Goal: Information Seeking & Learning: Learn about a topic

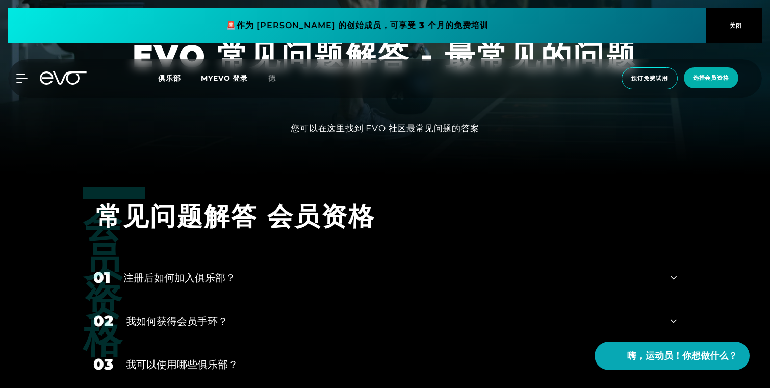
scroll to position [365, 0]
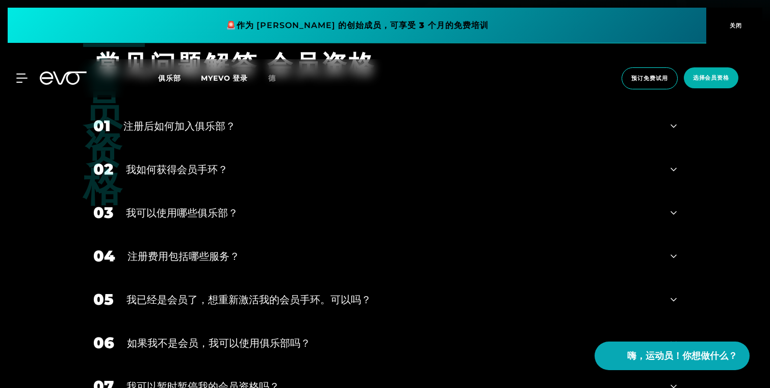
click at [451, 218] on div "我可以使用哪些俱乐部？" at bounding box center [392, 212] width 532 height 15
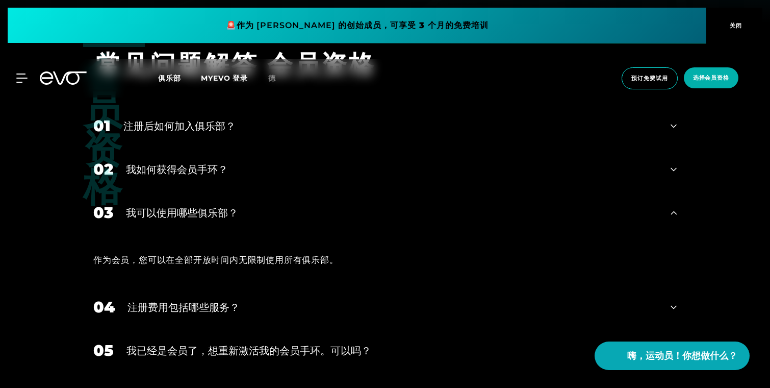
click at [402, 122] on div "注册后如何加入俱乐部？" at bounding box center [390, 125] width 534 height 15
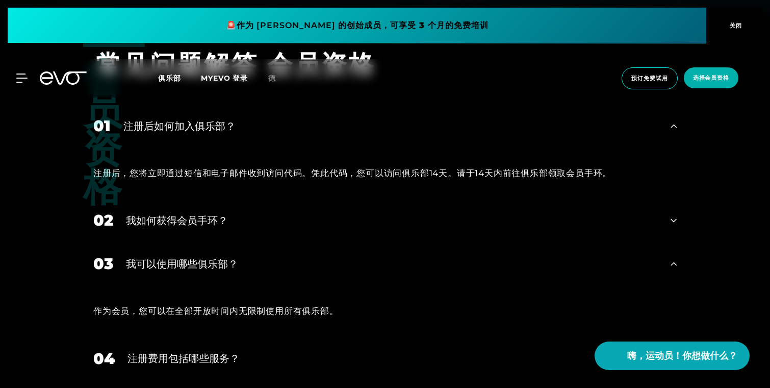
click at [388, 205] on div "02 我如何获得会员手环？" at bounding box center [385, 219] width 604 height 43
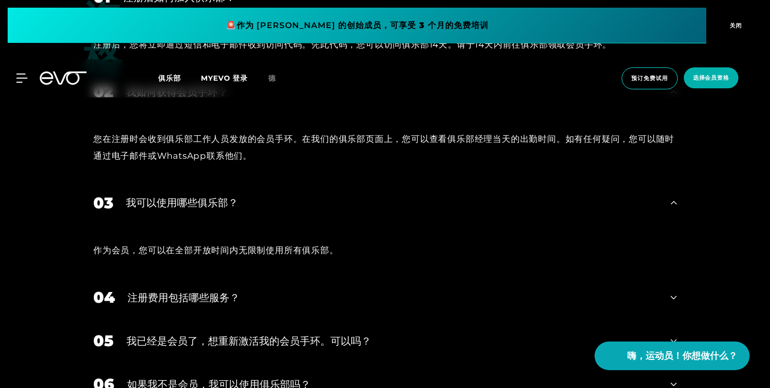
scroll to position [542, 0]
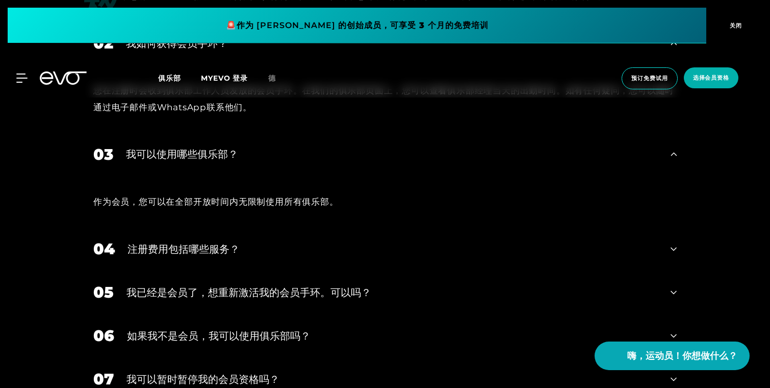
click at [386, 285] on div "我已经是会员了，想重新激活我的会员手环。可以吗？" at bounding box center [391, 292] width 531 height 15
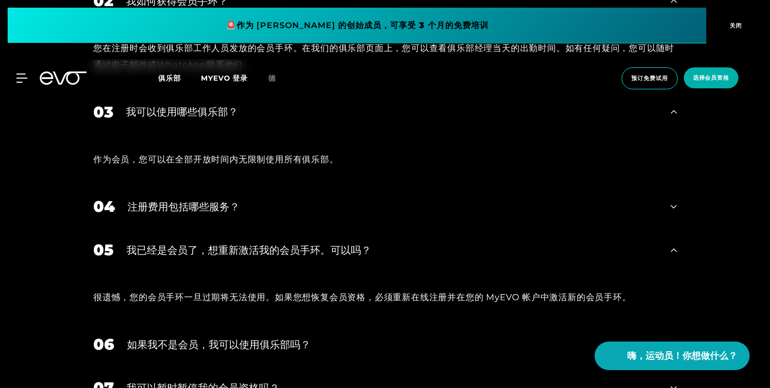
scroll to position [585, 0]
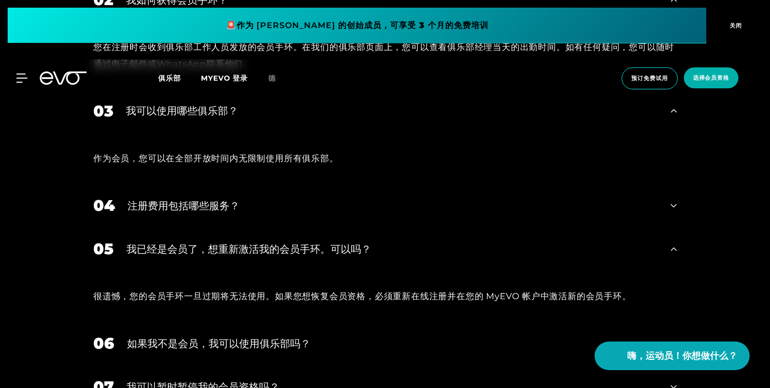
click at [388, 291] on font "很遗憾，您的会员手环一旦过期将无法使用。如果您想恢复会员资格，必须重新在线注册并在您的 MyEVO 帐户中激活新的会员手环。" at bounding box center [362, 296] width 538 height 10
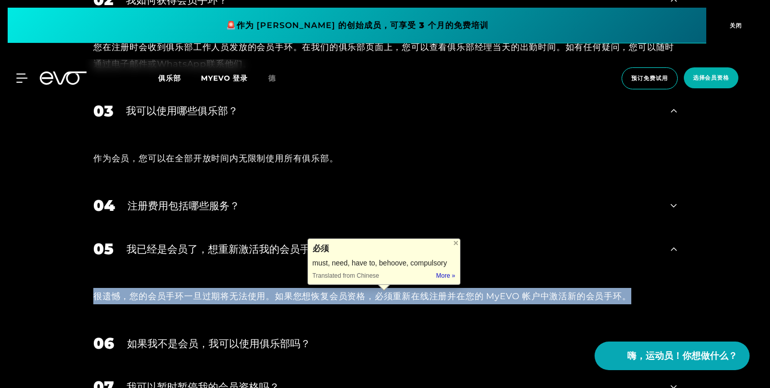
click at [388, 291] on font "很遗憾，您的会员手环一旦过期将无法使用。如果您想恢复会员资格，必须重新在线注册并在您的 MyEVO 帐户中激活新的会员手环。" at bounding box center [362, 296] width 538 height 10
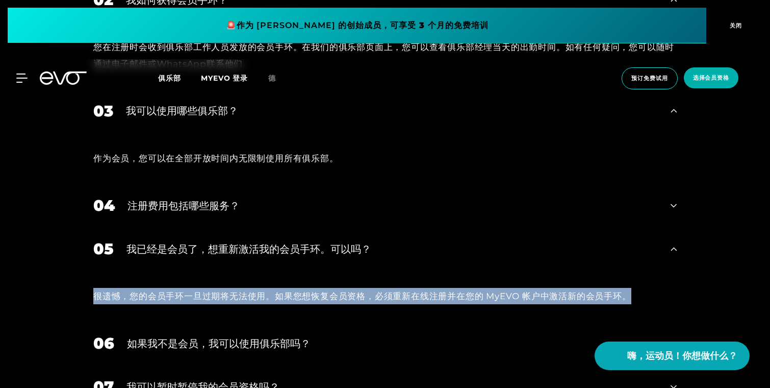
click at [388, 291] on font "很遗憾，您的会员手环一旦过期将无法使用。如果您想恢复会员资格，必须重新在线注册并在您的 MyEVO 帐户中激活新的会员手环。" at bounding box center [362, 296] width 538 height 10
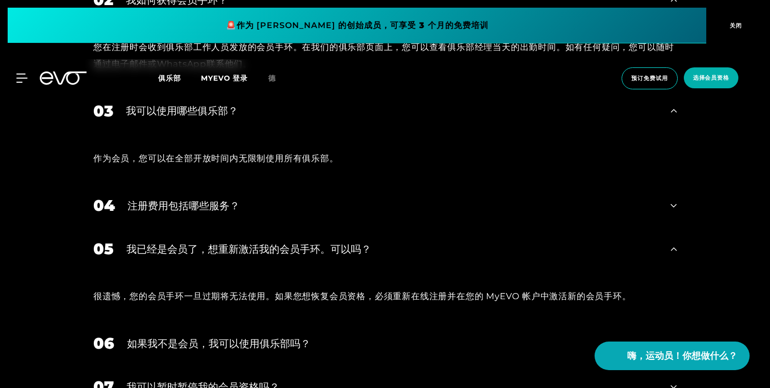
click at [388, 291] on font "很遗憾，您的会员手环一旦过期将无法使用。如果您想恢复会员资格，必须重新在线注册并在您的 MyEVO 帐户中激活新的会员手环。" at bounding box center [362, 296] width 538 height 10
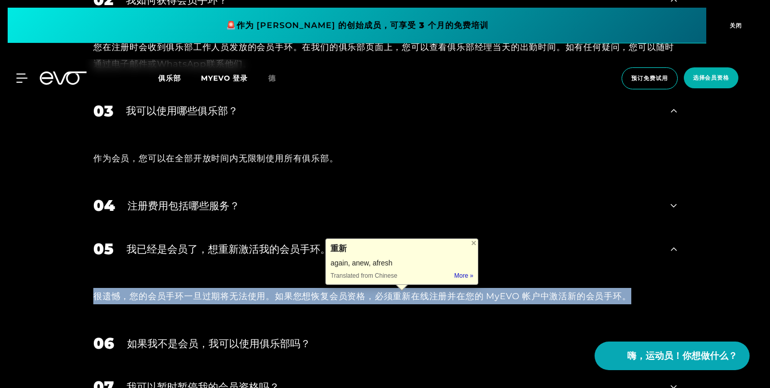
click at [388, 291] on font "很遗憾，您的会员手环一旦过期将无法使用。如果您想恢复会员资格，必须重新在线注册并在您的 MyEVO 帐户中激活新的会员手环。" at bounding box center [362, 296] width 538 height 10
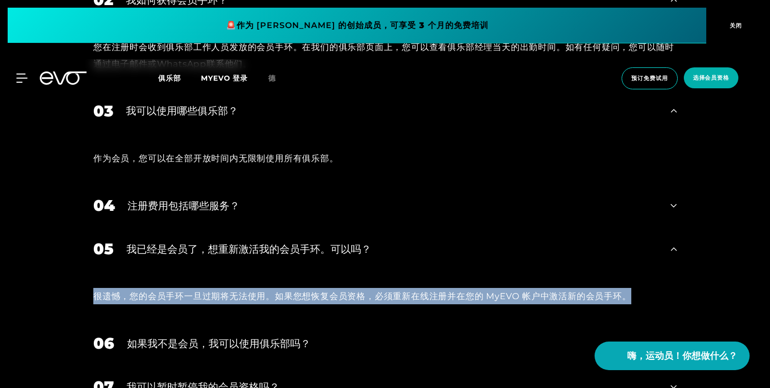
click at [388, 291] on font "很遗憾，您的会员手环一旦过期将无法使用。如果您想恢复会员资格，必须重新在线注册并在您的 MyEVO 帐户中激活新的会员手环。" at bounding box center [362, 296] width 538 height 10
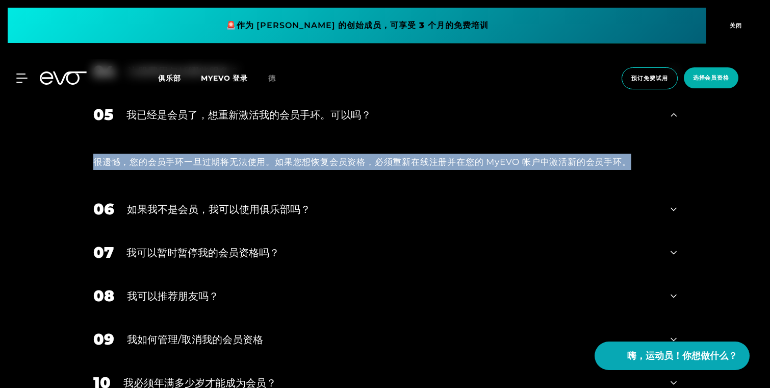
scroll to position [807, 0]
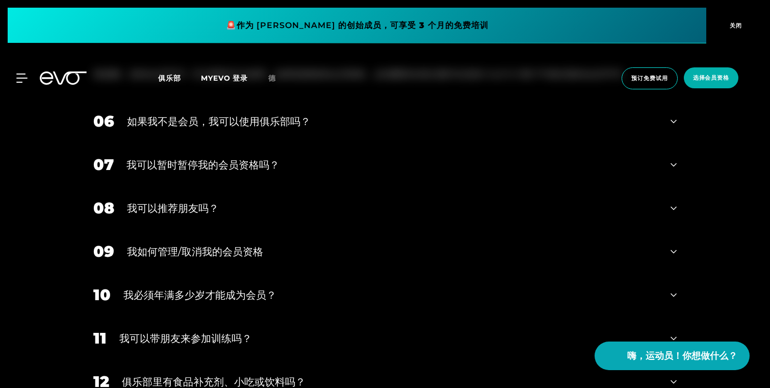
click at [382, 163] on div "我可以暂时暂停我的会员资格吗？" at bounding box center [391, 164] width 531 height 15
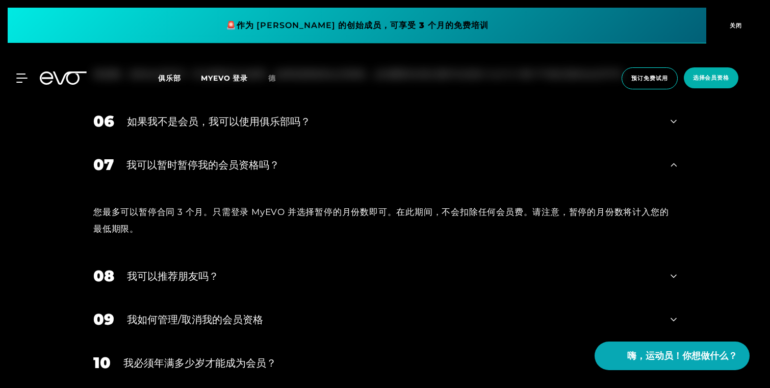
click at [380, 199] on div "您最多可以暂停合同 3 个月。只需登录 MyEVO 并选择暂停的月份数即可。在此期间，不会扣除任何会员费。请注意，暂停的月份数将计入您的最低期限。" at bounding box center [385, 220] width 604 height 68
click at [380, 201] on div "您最多可以暂停合同 3 个月。只需登录 MyEVO 并选择暂停的月份数即可。在此期间，不会扣除任何会员费。请注意，暂停的月份数将计入您的最低期限。" at bounding box center [385, 220] width 604 height 68
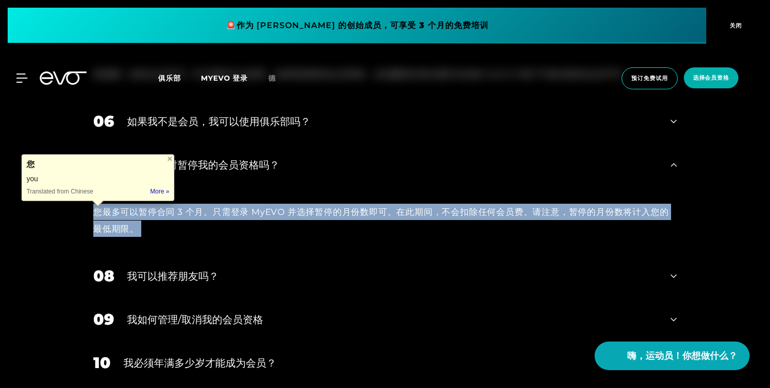
click at [380, 201] on div "您最多可以暂停合同 3 个月。只需登录 MyEVO 并选择暂停的月份数即可。在此期间，不会扣除任何会员费。请注意，暂停的月份数将计入您的最低期限。" at bounding box center [385, 220] width 604 height 68
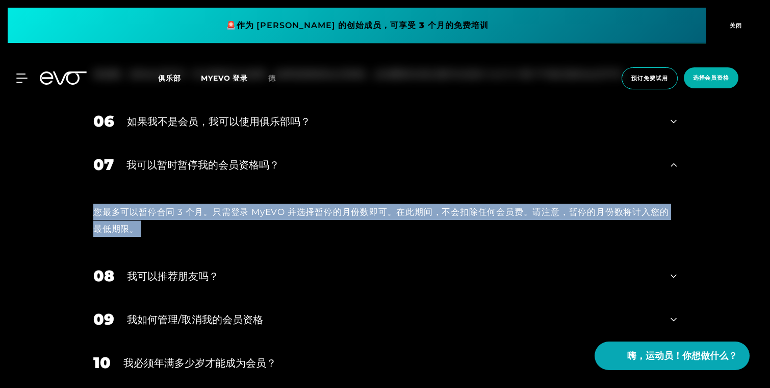
click at [380, 201] on div "您最多可以暂停合同 3 个月。只需登录 MyEVO 并选择暂停的月份数即可。在此期间，不会扣除任何会员费。请注意，暂停的月份数将计入您的最低期限。" at bounding box center [385, 220] width 604 height 68
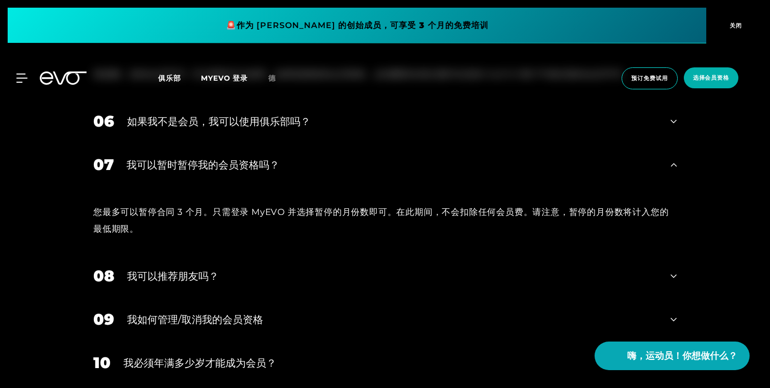
scroll to position [927, 0]
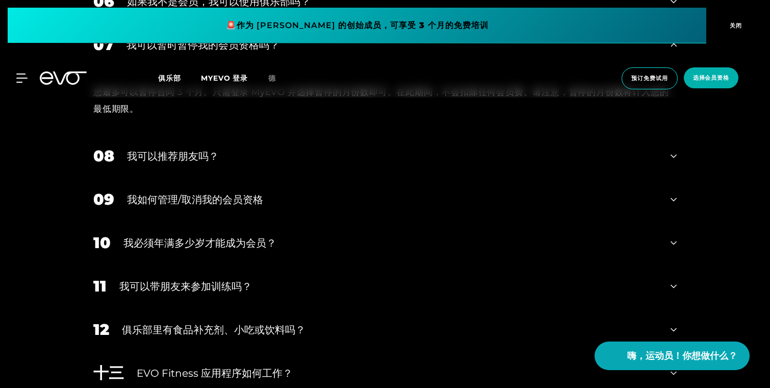
click at [380, 170] on div "08 我可以推荐朋友吗？" at bounding box center [385, 155] width 604 height 43
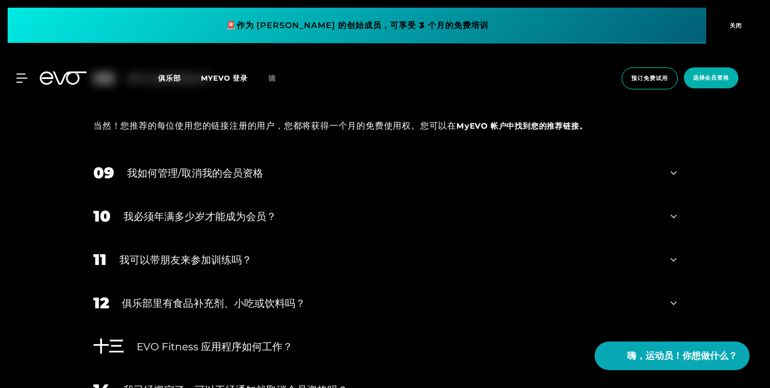
click at [384, 163] on div "09 我如何管理/取消我的会员资格" at bounding box center [385, 171] width 604 height 43
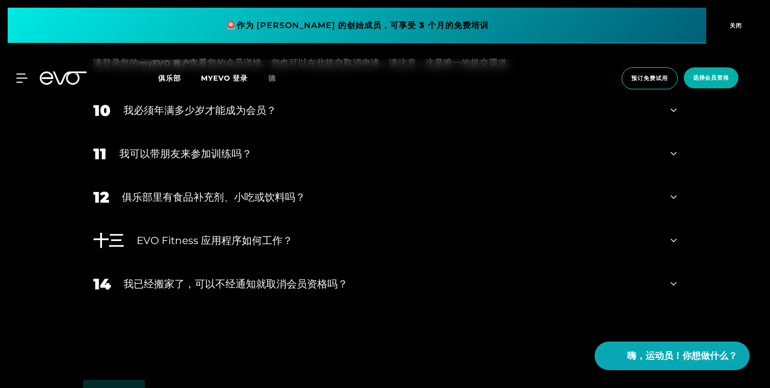
scroll to position [1159, 0]
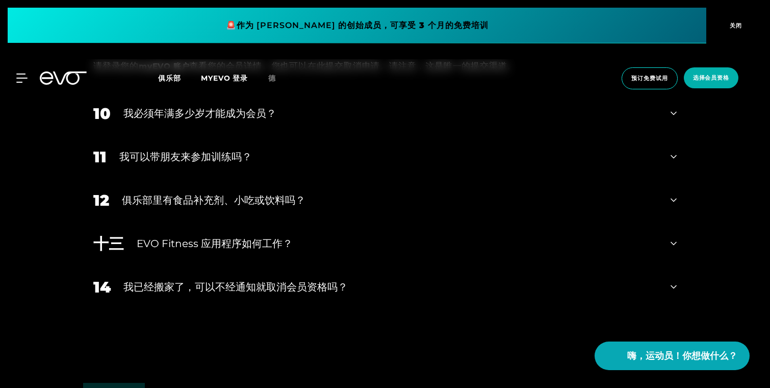
click at [591, 190] on div "12 俱乐部里有食品补充剂、小吃或饮料吗？" at bounding box center [385, 199] width 604 height 43
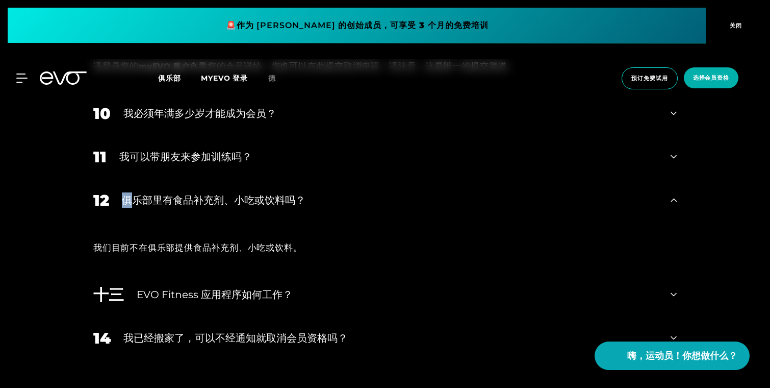
click at [591, 190] on div "12 俱乐部里有食品补充剂、小吃或饮料吗？" at bounding box center [385, 199] width 604 height 43
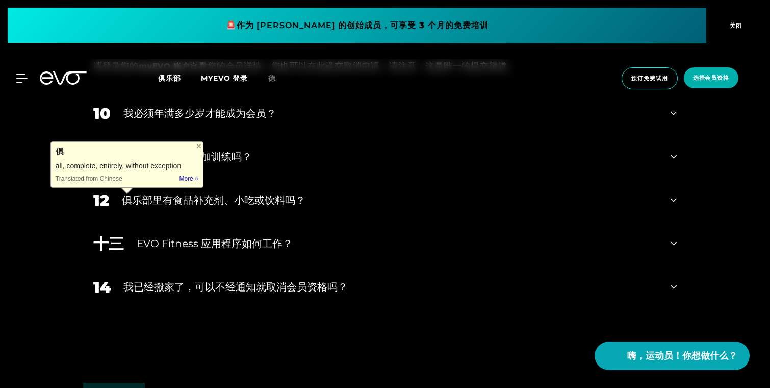
click at [529, 274] on div "14 我已经搬家了，可以不经通知就取消会员资格吗？" at bounding box center [385, 286] width 604 height 43
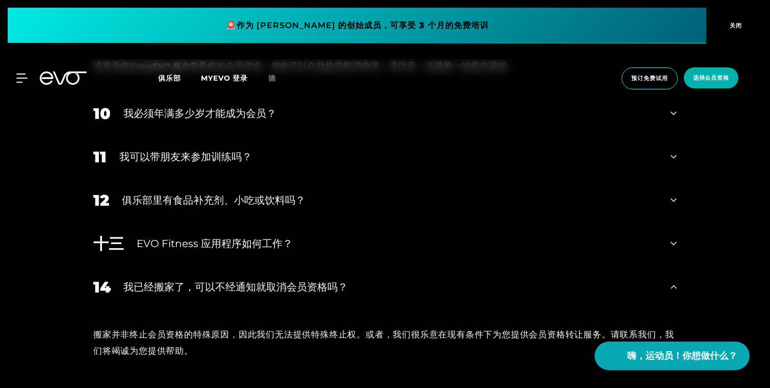
click at [537, 236] on div "EVO Fitness 应用程序如何工作？" at bounding box center [397, 243] width 521 height 15
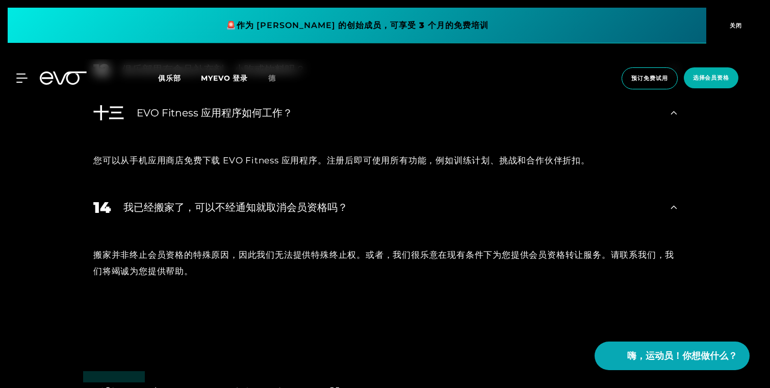
scroll to position [1290, 0]
click at [540, 249] on font "搬家并非终止会员资格的特殊原因，因此我们无法提供特殊终止权。或者，我们很乐意在现有条件下为您提供会员资格转让服务。请联系我们，我们将竭诚为您提供帮助。" at bounding box center [383, 262] width 581 height 27
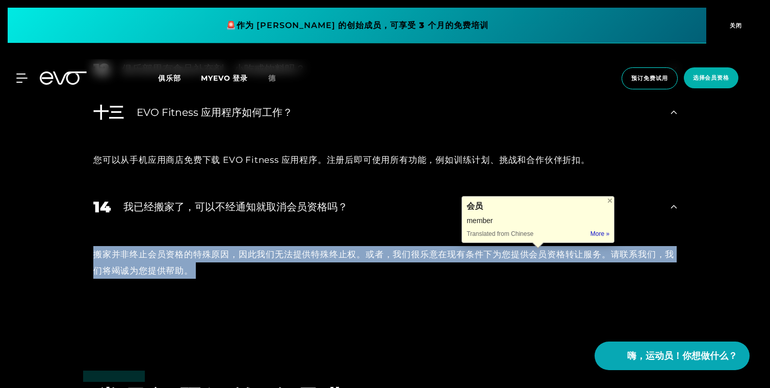
click at [540, 249] on font "搬家并非终止会员资格的特殊原因，因此我们无法提供特殊终止权。或者，我们很乐意在现有条件下为您提供会员资格转让服务。请联系我们，我们将竭诚为您提供帮助。" at bounding box center [383, 262] width 581 height 27
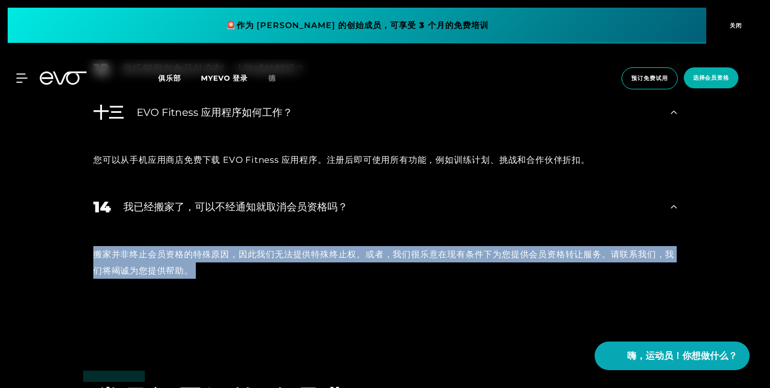
click at [540, 249] on font "搬家并非终止会员资格的特殊原因，因此我们无法提供特殊终止权。或者，我们很乐意在现有条件下为您提供会员资格转让服务。请联系我们，我们将竭诚为您提供帮助。" at bounding box center [383, 262] width 581 height 27
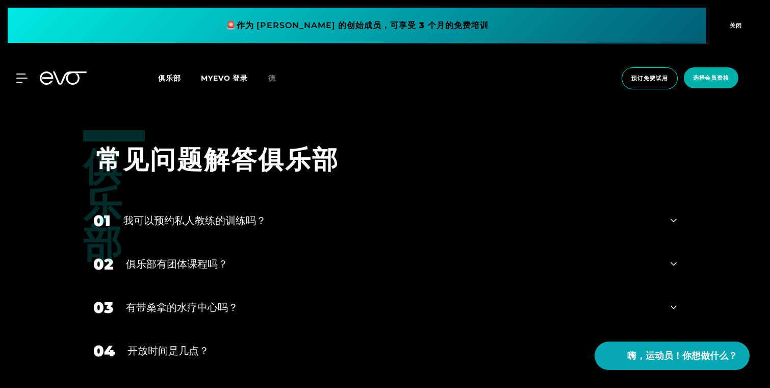
scroll to position [1887, 0]
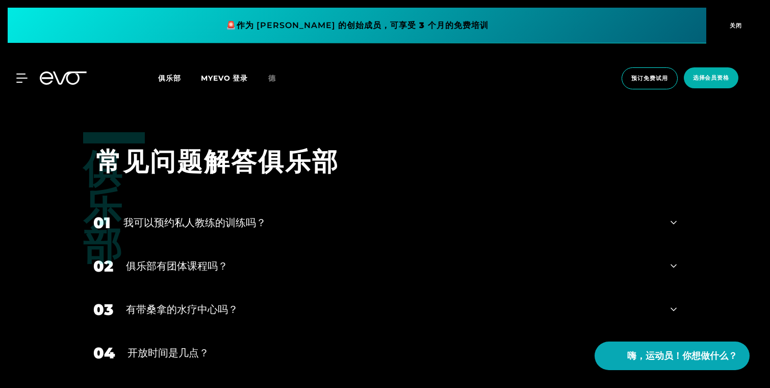
click at [542, 231] on div "01 我可以预约私人教练的训练吗？" at bounding box center [385, 222] width 604 height 43
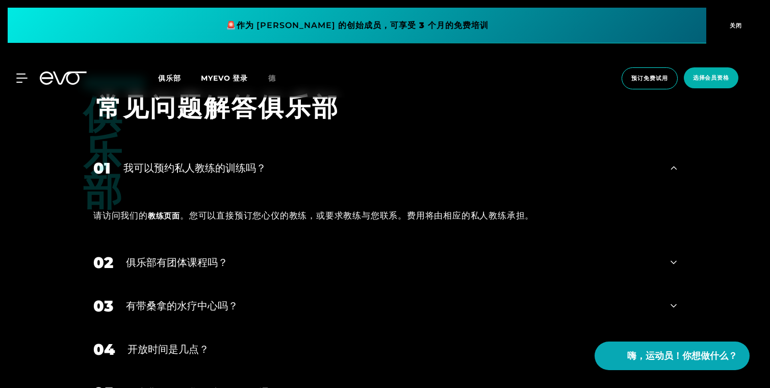
scroll to position [1948, 0]
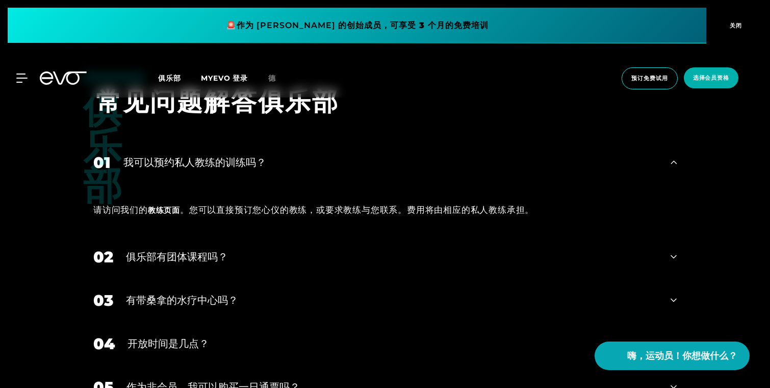
click at [551, 240] on div "02 俱乐部有团体课程吗？" at bounding box center [385, 256] width 604 height 43
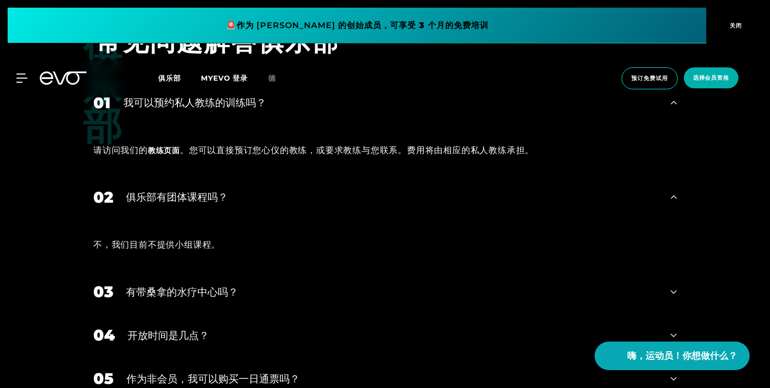
click at [553, 273] on div "03 有带桑拿的水疗中心吗？" at bounding box center [385, 291] width 604 height 43
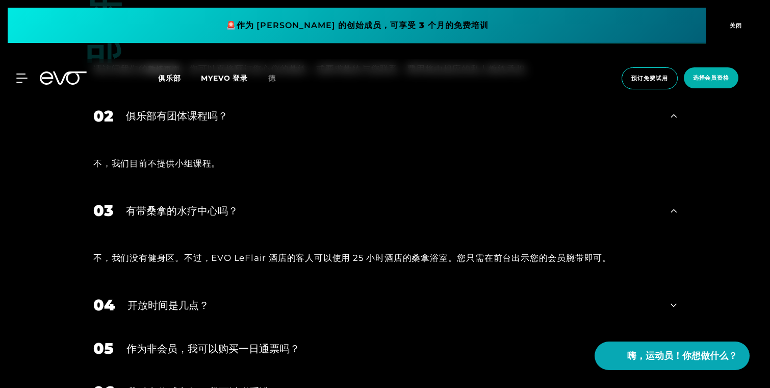
scroll to position [2093, 0]
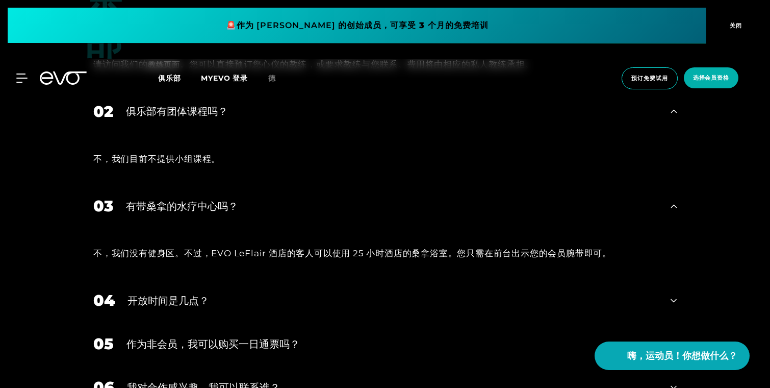
click at [553, 273] on div "不，我们没有健身区。不过，EVO LeFlair 酒店的客人可以使用 25 小时酒店的桑拿浴室。您只需在前台出示您的会员腕带即可。" at bounding box center [385, 252] width 604 height 51
click at [553, 293] on div "开放时间是几点？" at bounding box center [392, 300] width 530 height 15
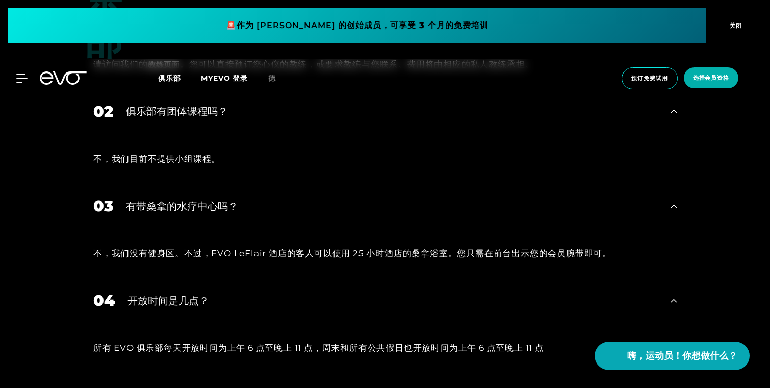
scroll to position [2312, 0]
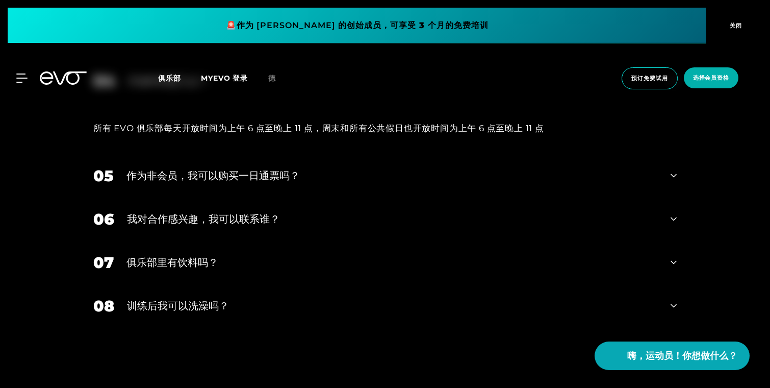
click at [551, 160] on div "05 作为非会员，我可以购买一日通票吗？" at bounding box center [385, 175] width 604 height 43
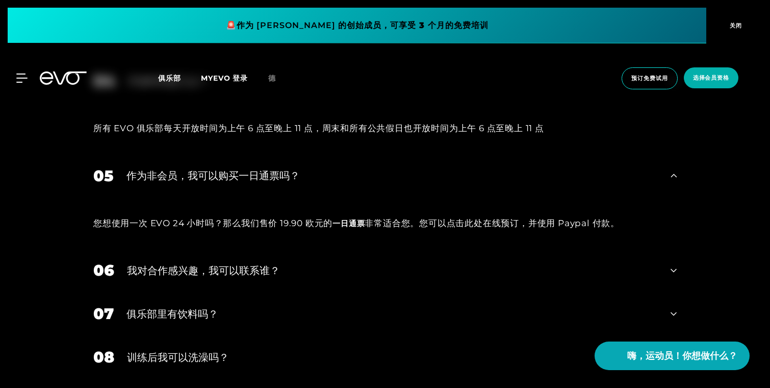
click at [549, 271] on div "我对合作感兴趣，我可以联系谁？" at bounding box center [392, 270] width 531 height 15
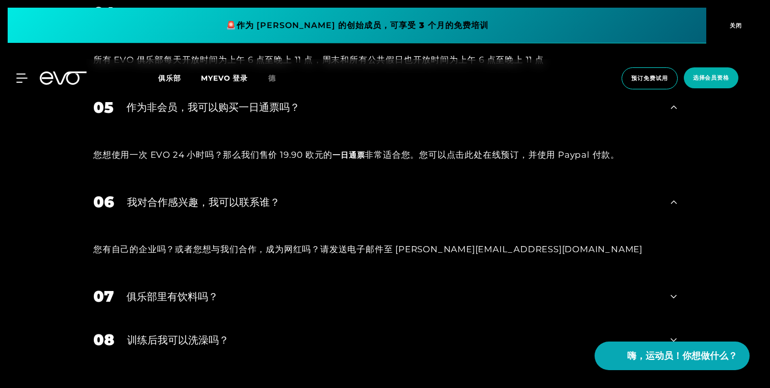
scroll to position [2381, 0]
click at [549, 271] on div "您有自己的企业吗？或者您想与我们合作，成为网红吗？请发送电子邮件至 [PERSON_NAME][EMAIL_ADDRESS][DOMAIN_NAME]" at bounding box center [385, 248] width 604 height 51
click at [549, 273] on div "您有自己的企业吗？或者您想与我们合作，成为网红吗？请发送电子邮件至 [PERSON_NAME][EMAIL_ADDRESS][DOMAIN_NAME]" at bounding box center [385, 248] width 604 height 51
click at [551, 287] on div "07 俱乐部里有饮料吗？" at bounding box center [385, 295] width 604 height 43
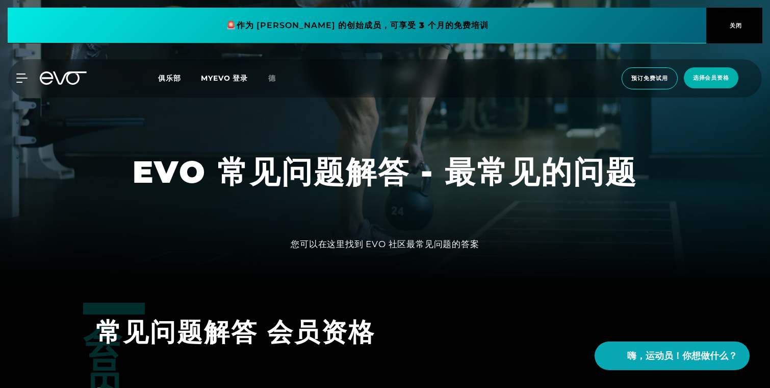
scroll to position [0, 0]
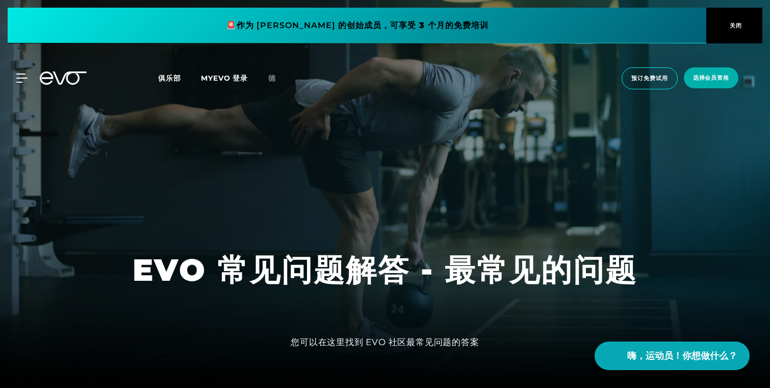
click at [240, 76] on font "MYEVO 登录" at bounding box center [224, 77] width 46 height 9
